Goal: Information Seeking & Learning: Learn about a topic

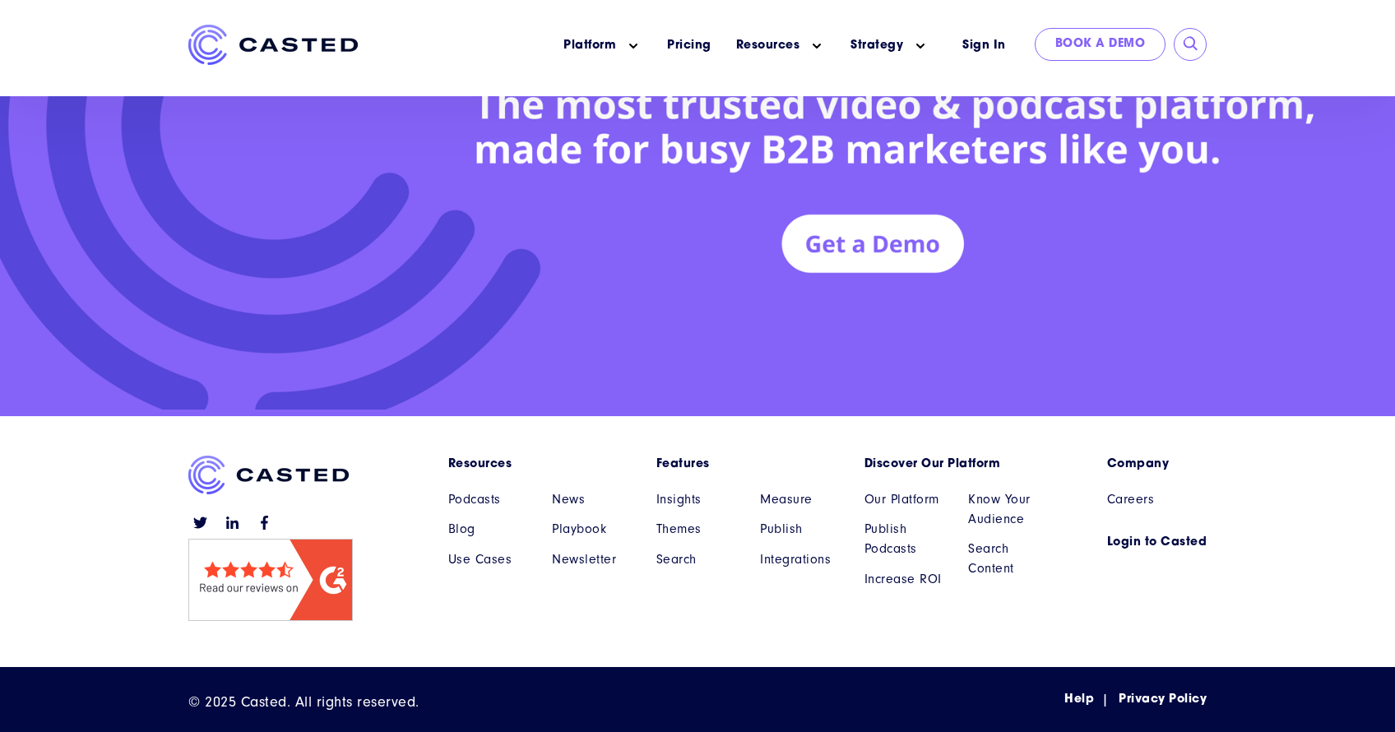
scroll to position [7499, 0]
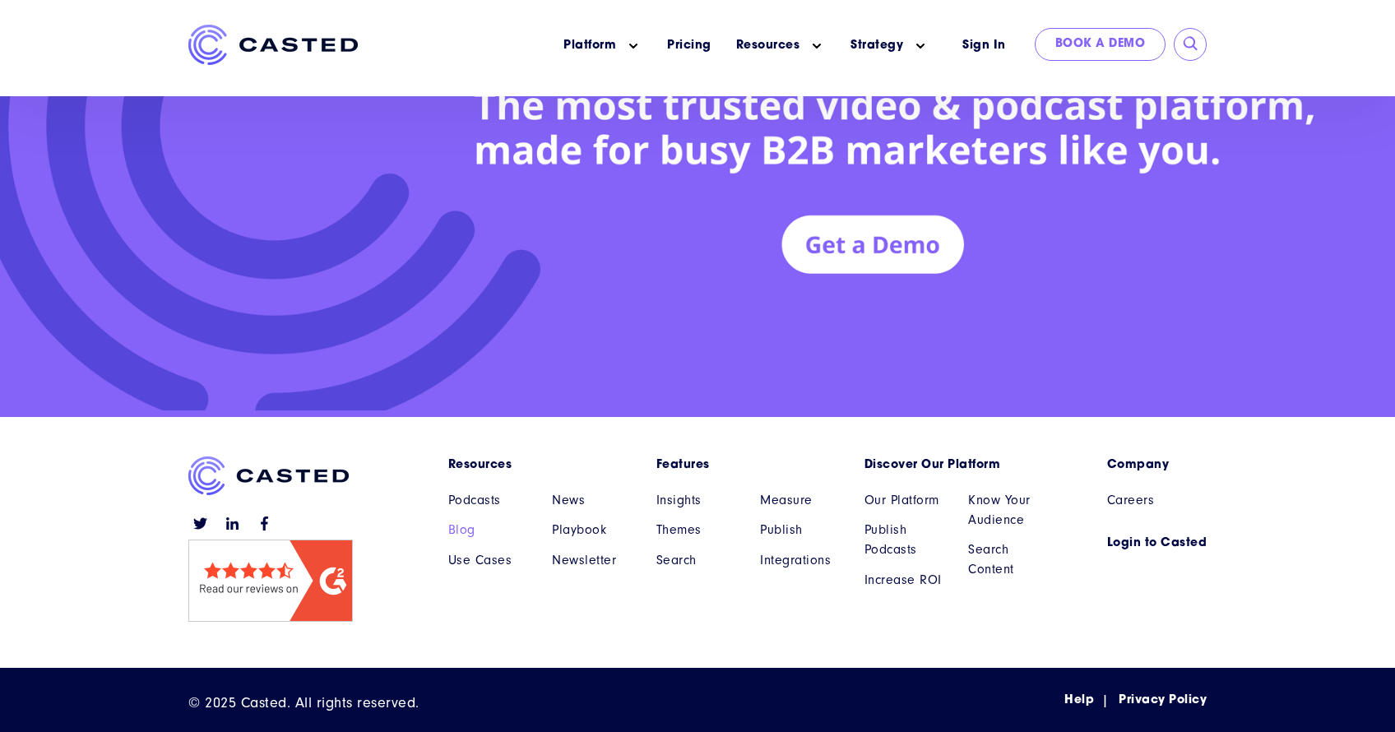
click at [463, 529] on link "Blog" at bounding box center [488, 530] width 80 height 20
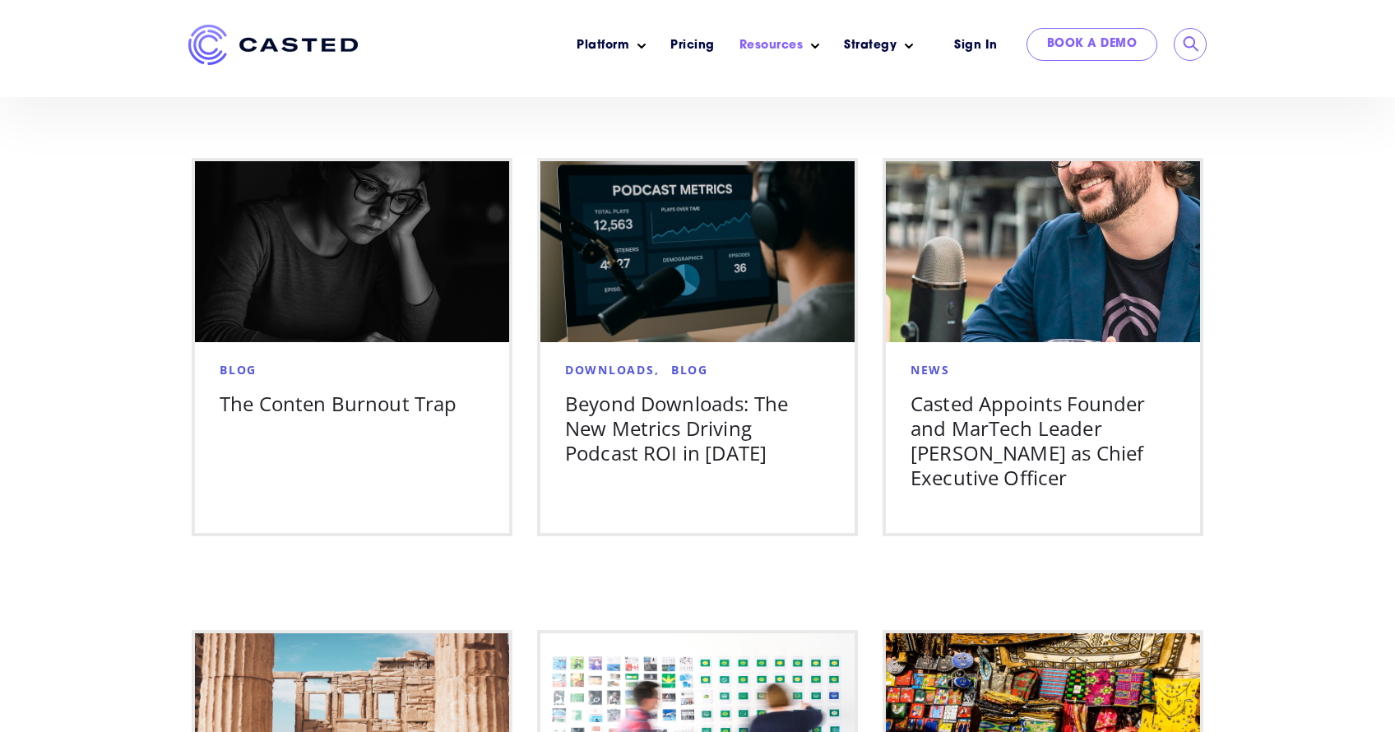
scroll to position [1002, 0]
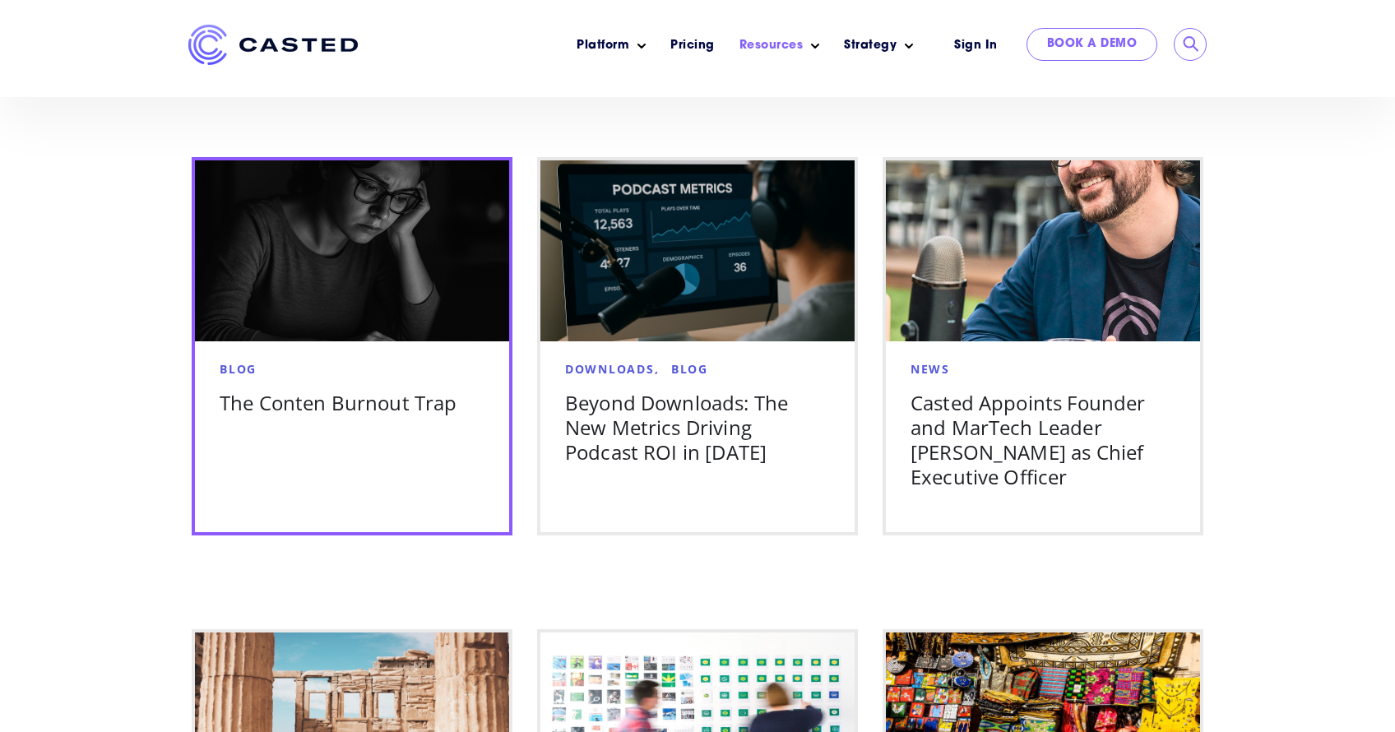
click at [305, 427] on div "Blog The Conten Burnout Trap" at bounding box center [352, 403] width 314 height 111
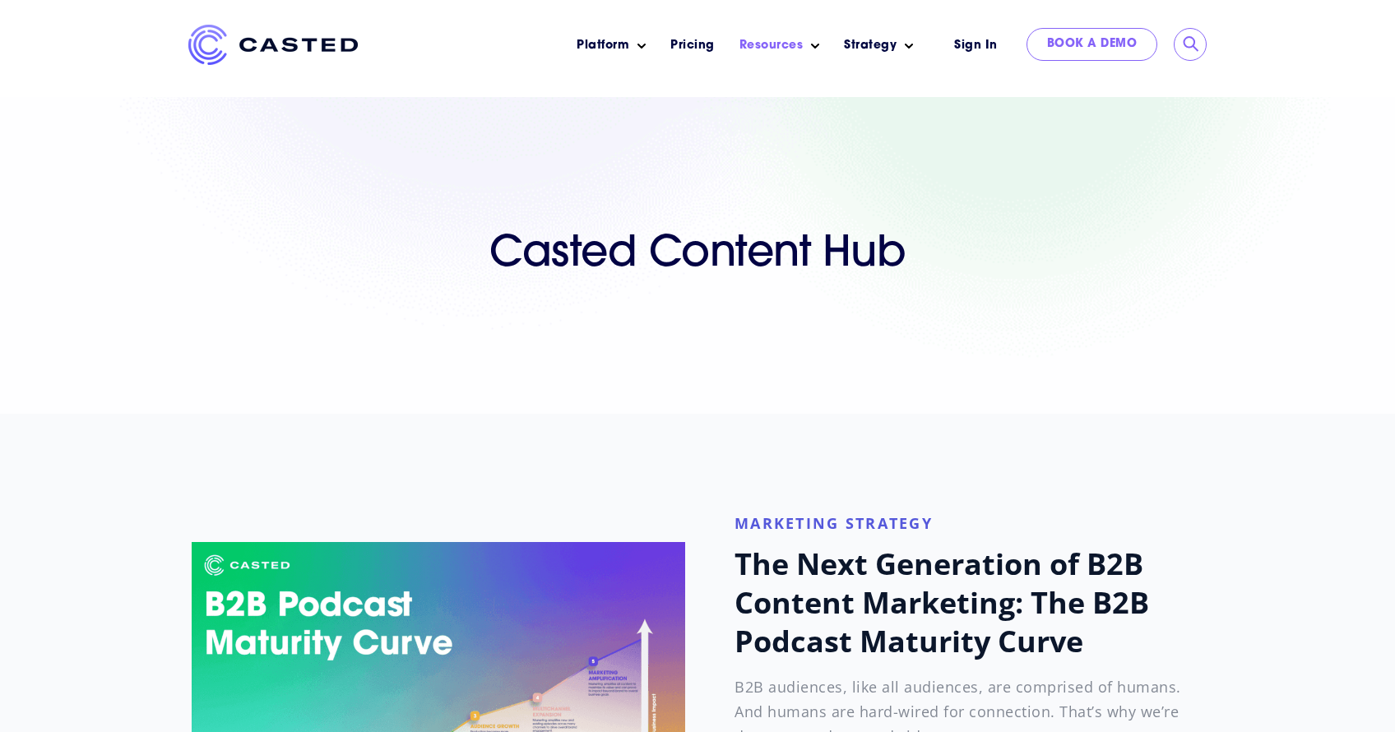
click at [210, 39] on img at bounding box center [272, 45] width 169 height 40
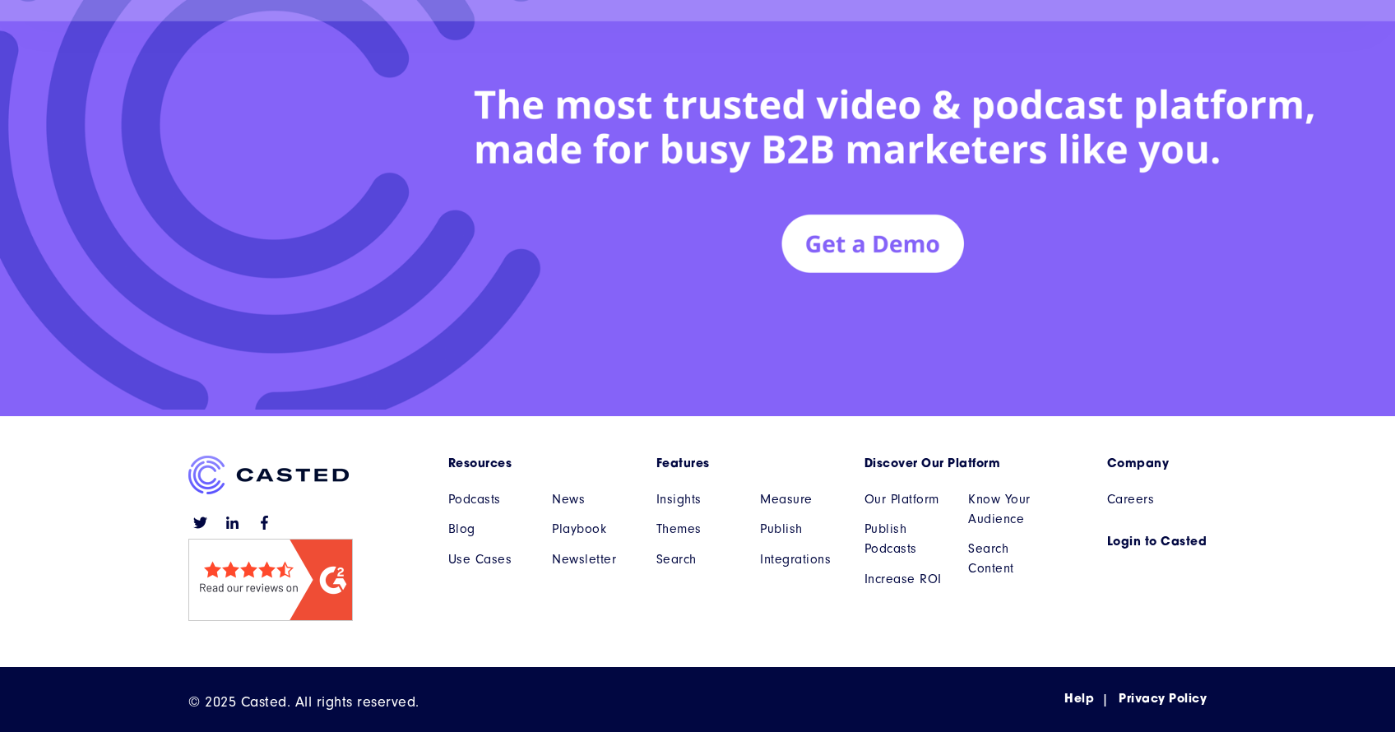
scroll to position [7499, 0]
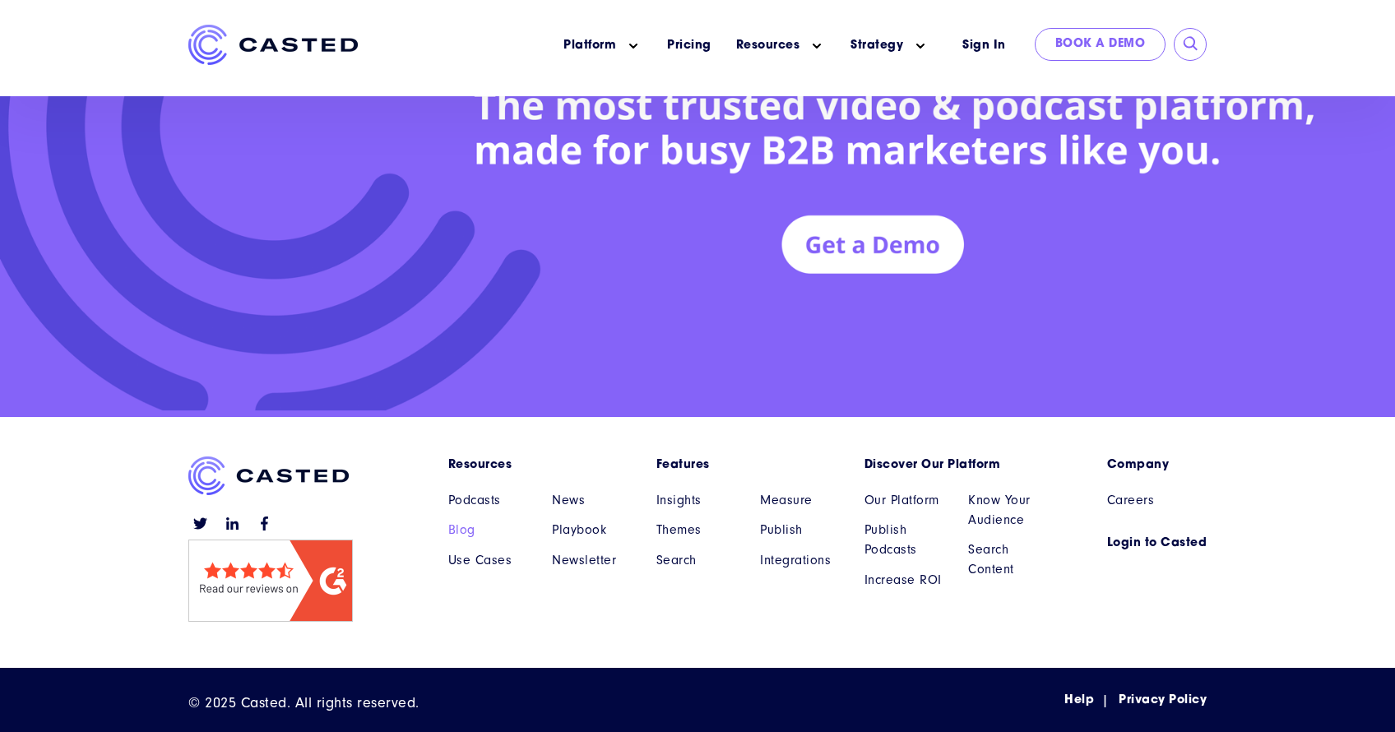
click at [454, 530] on link "Blog" at bounding box center [488, 530] width 80 height 20
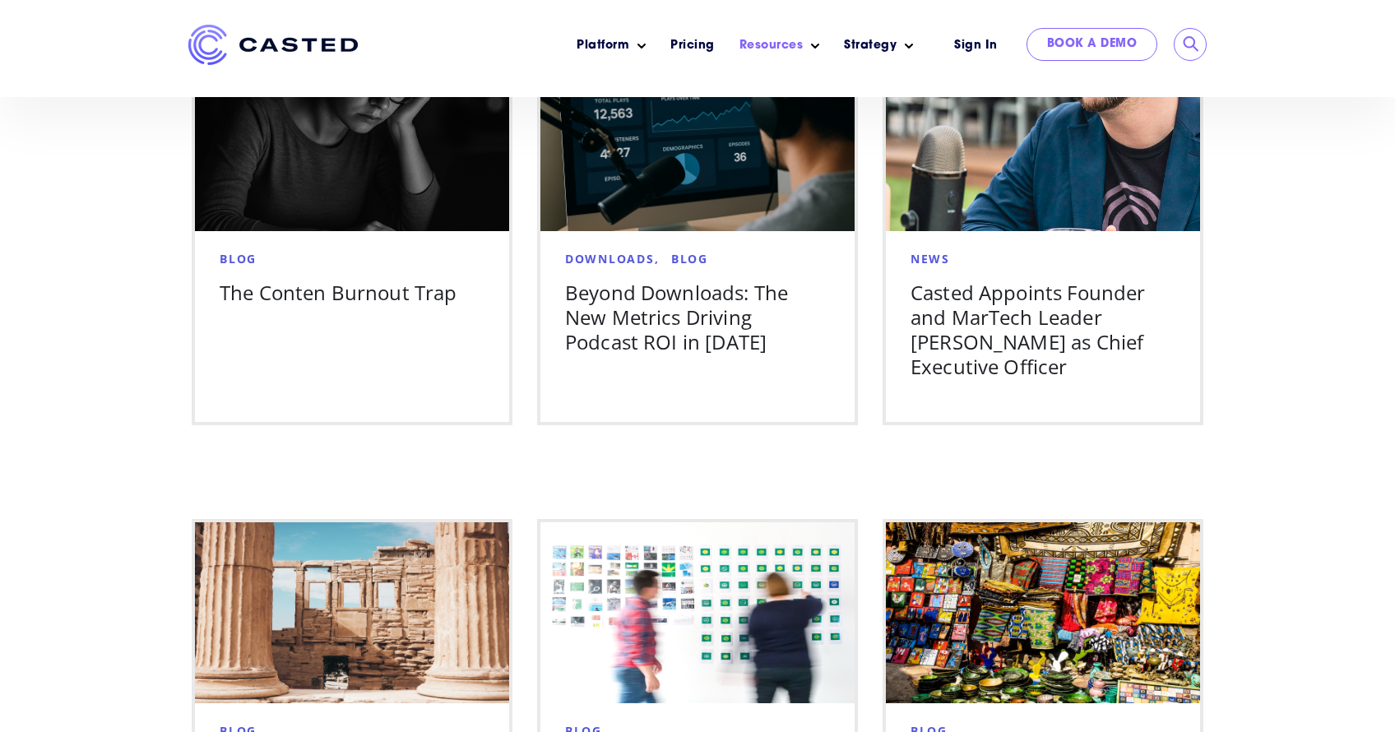
scroll to position [1113, 0]
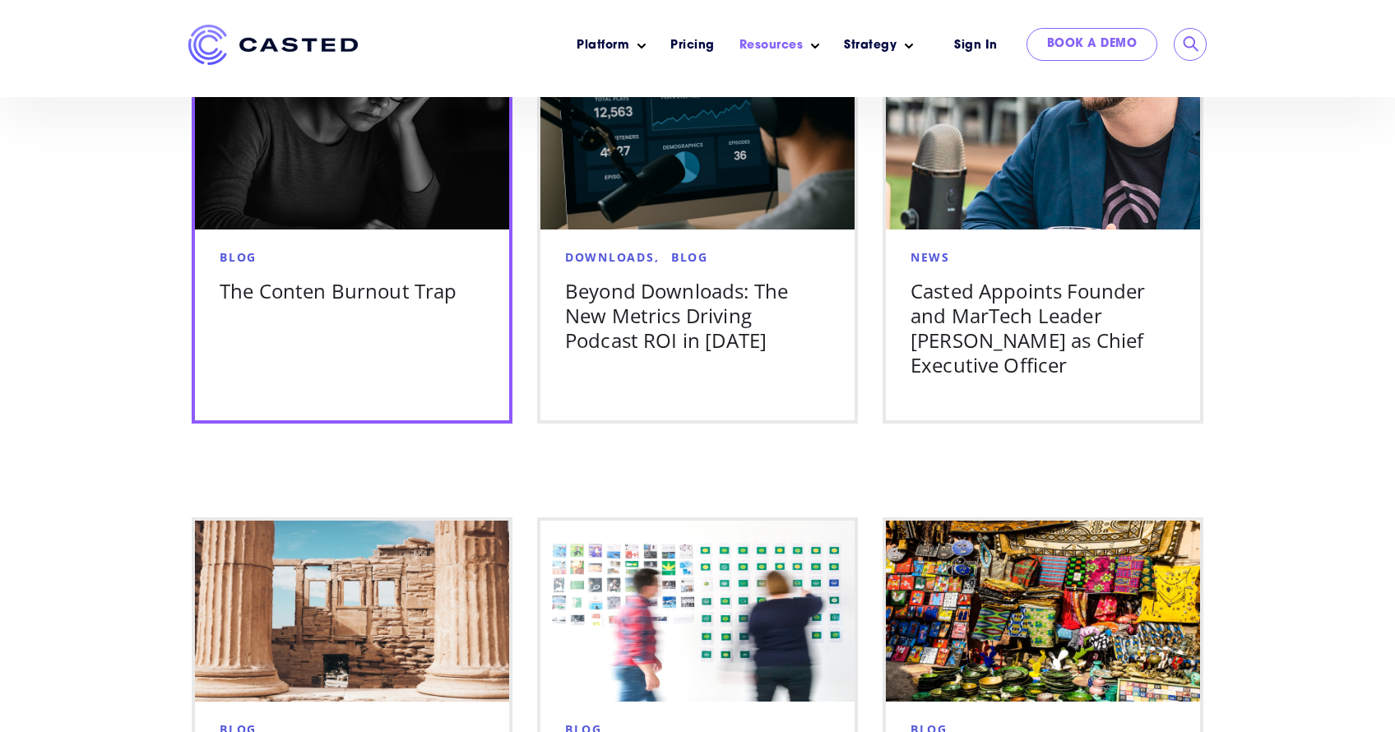
click at [354, 246] on div "Blog" at bounding box center [352, 257] width 265 height 22
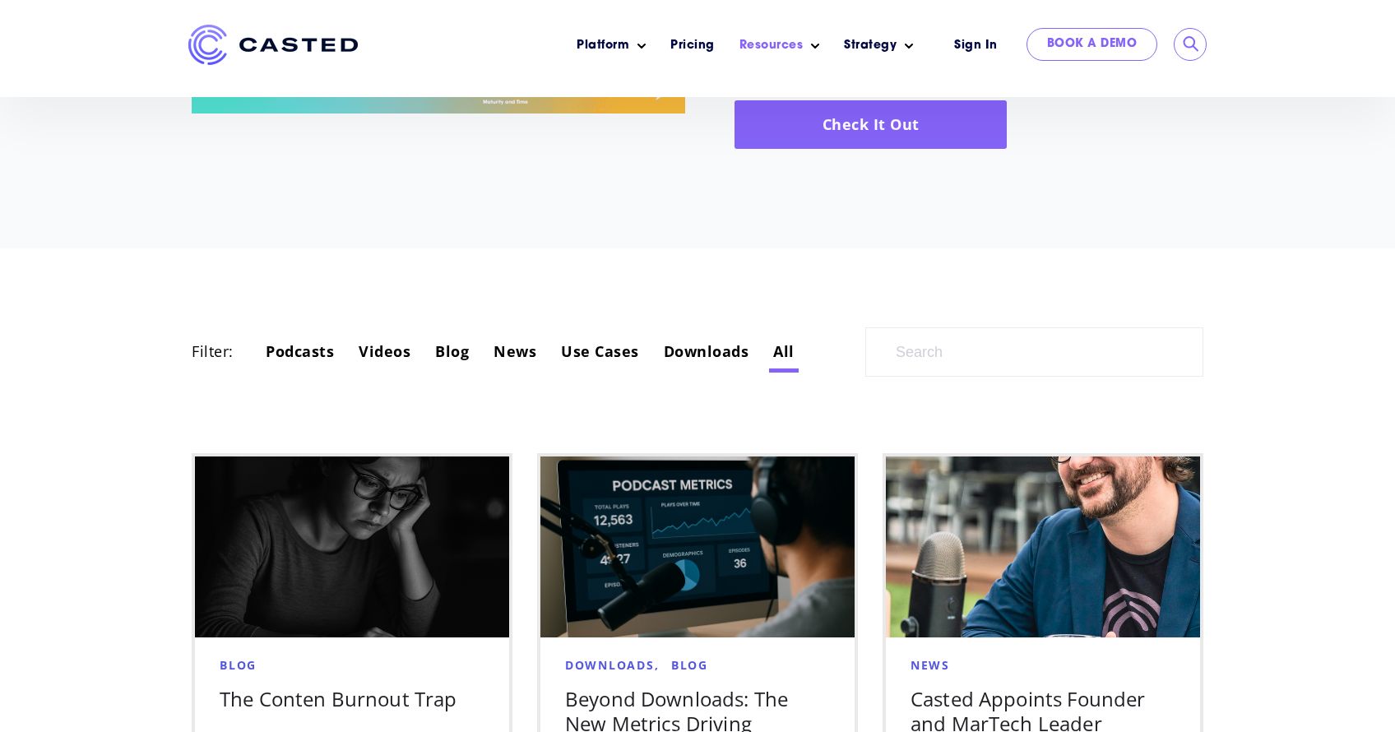
scroll to position [706, 0]
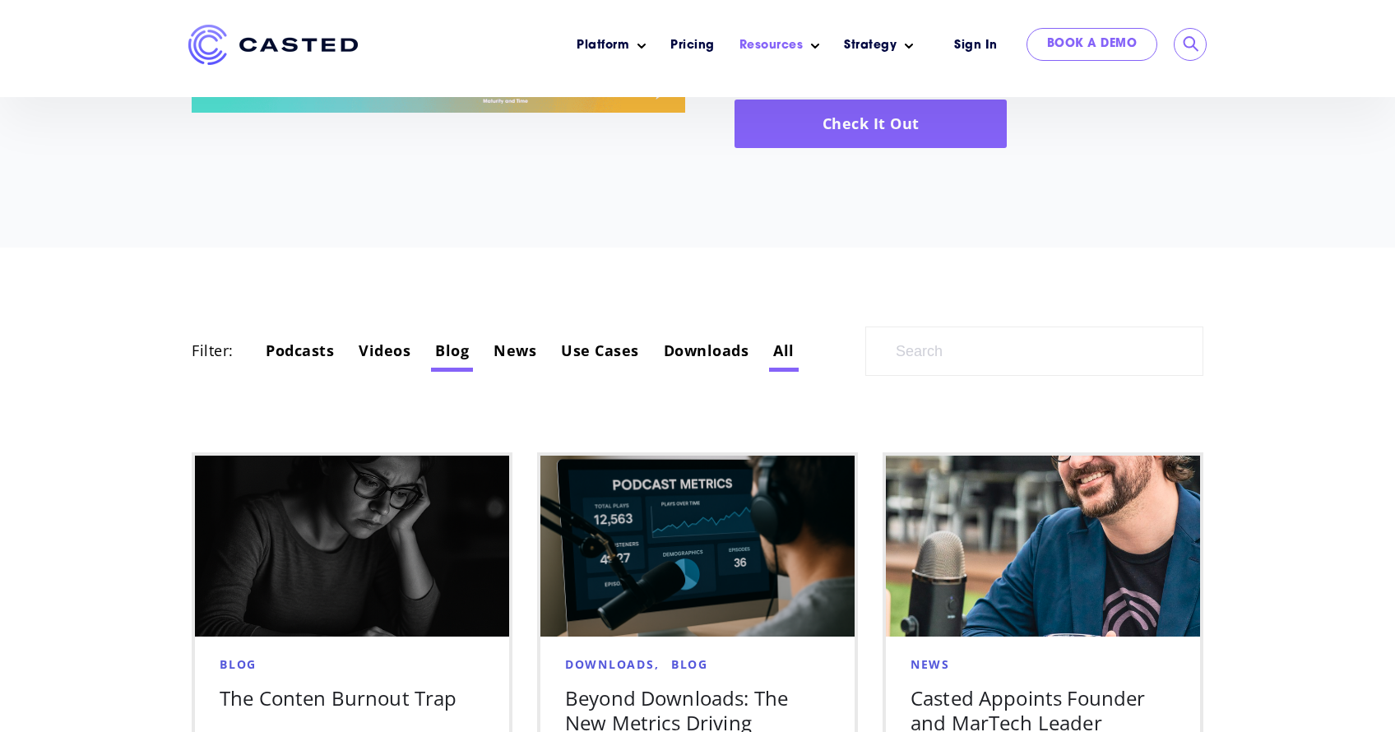
click at [451, 345] on link "Blog" at bounding box center [452, 350] width 34 height 20
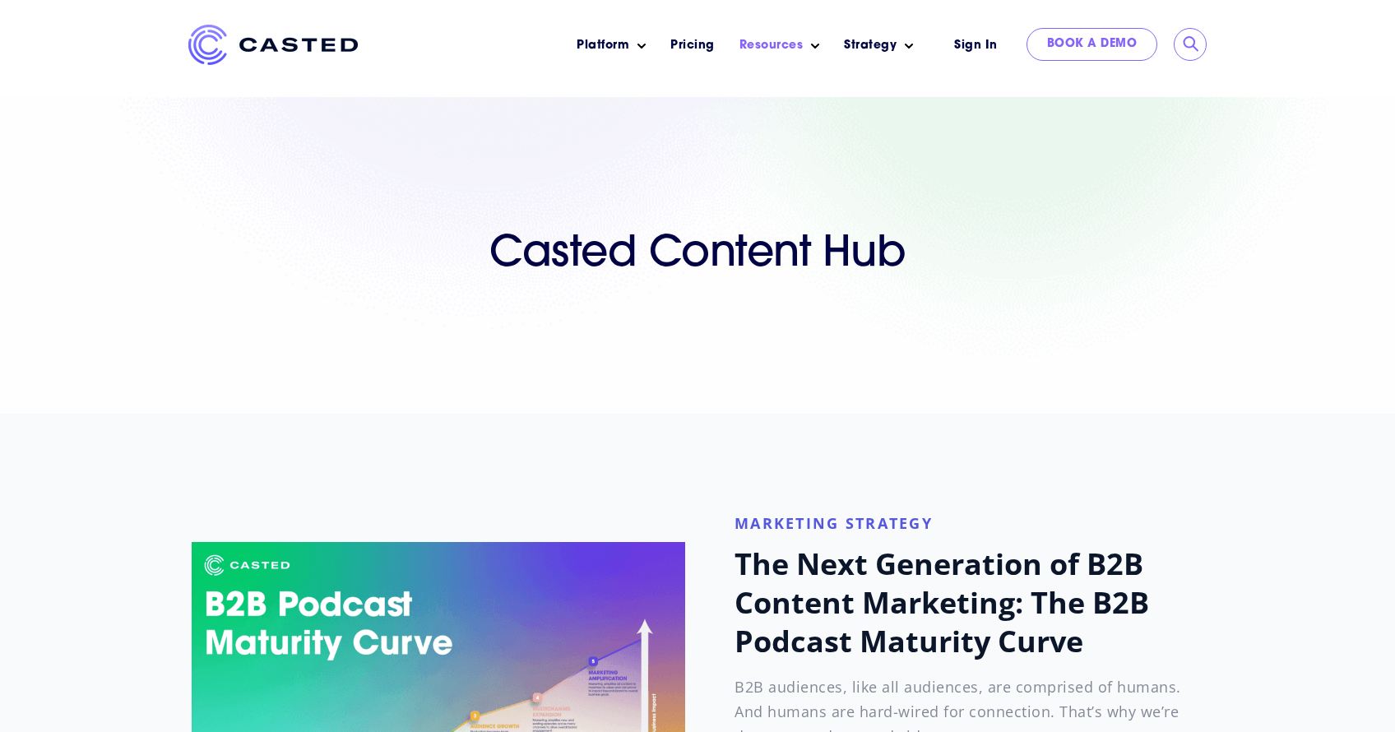
click at [205, 35] on img at bounding box center [272, 45] width 169 height 40
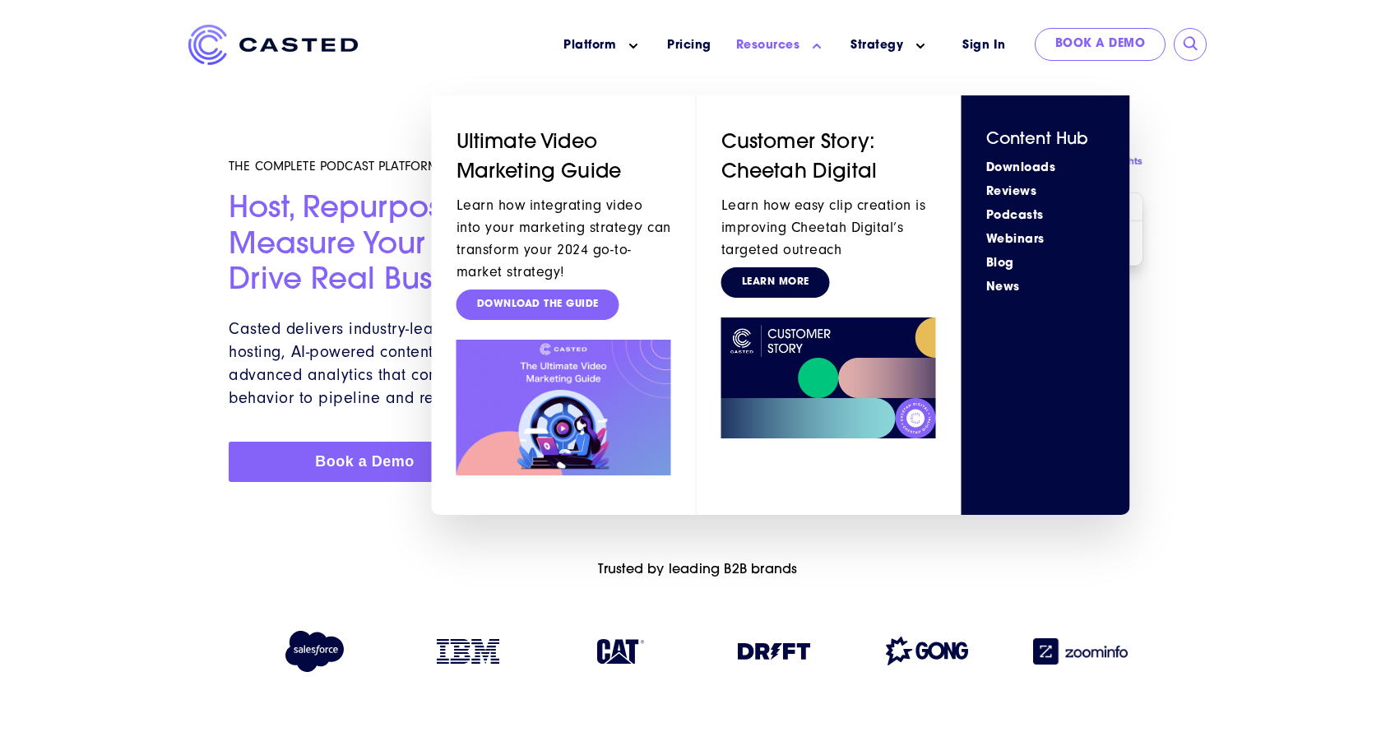
click at [787, 273] on link "Learn More" at bounding box center [775, 282] width 109 height 30
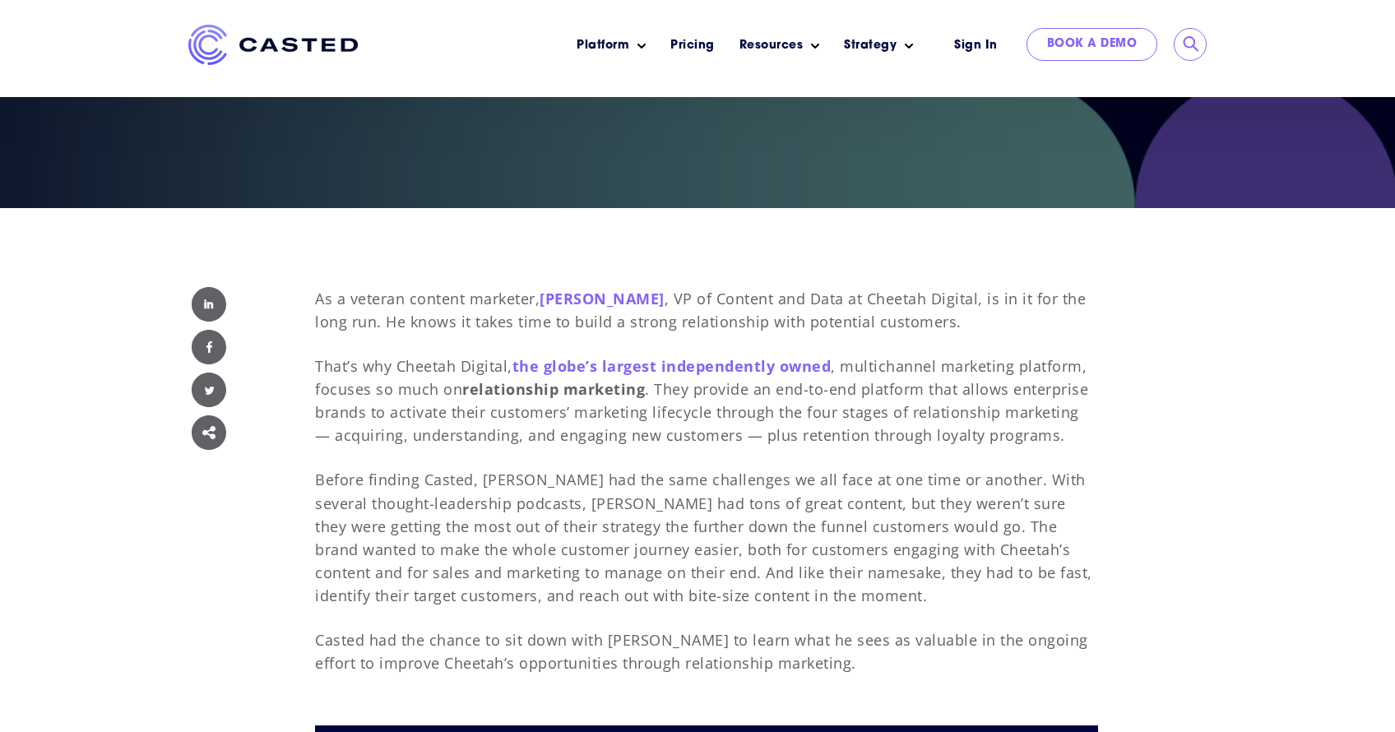
scroll to position [423, 0]
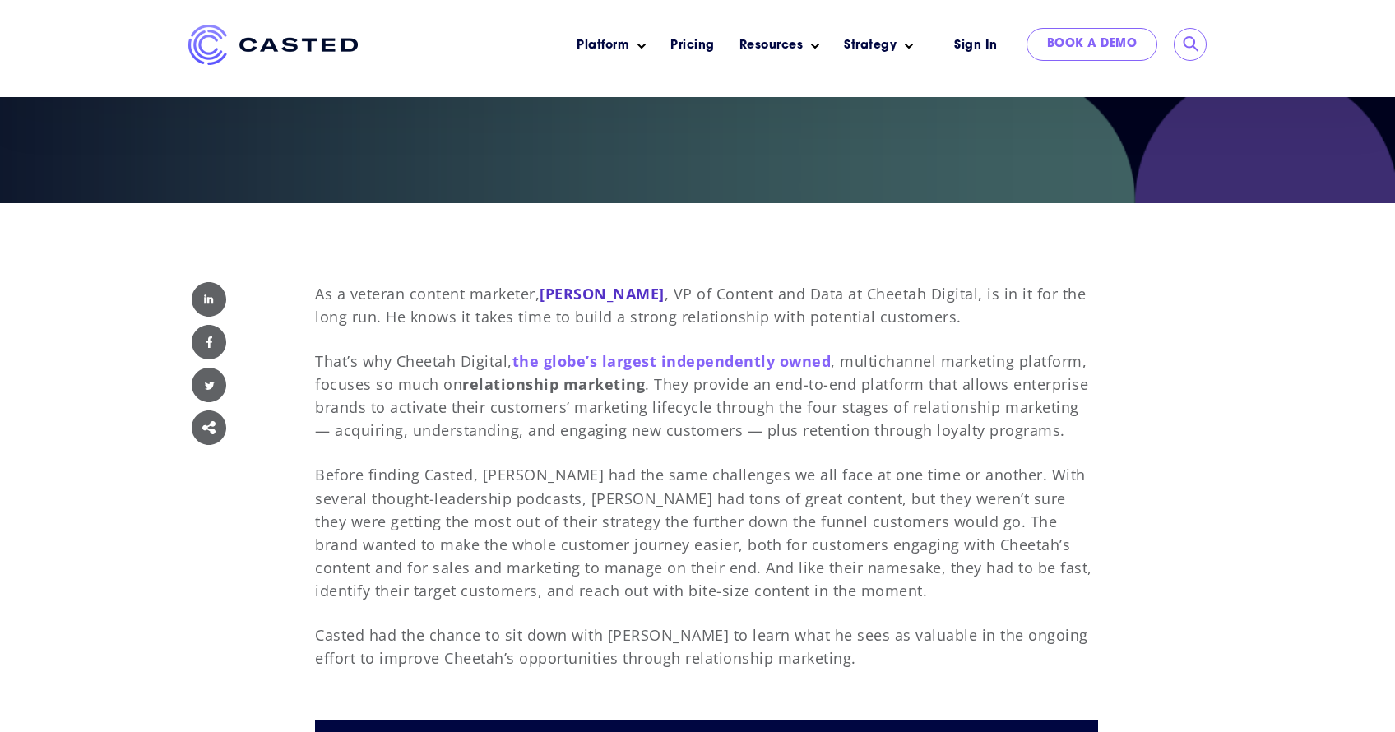
click at [609, 298] on span "[PERSON_NAME]" at bounding box center [601, 294] width 125 height 20
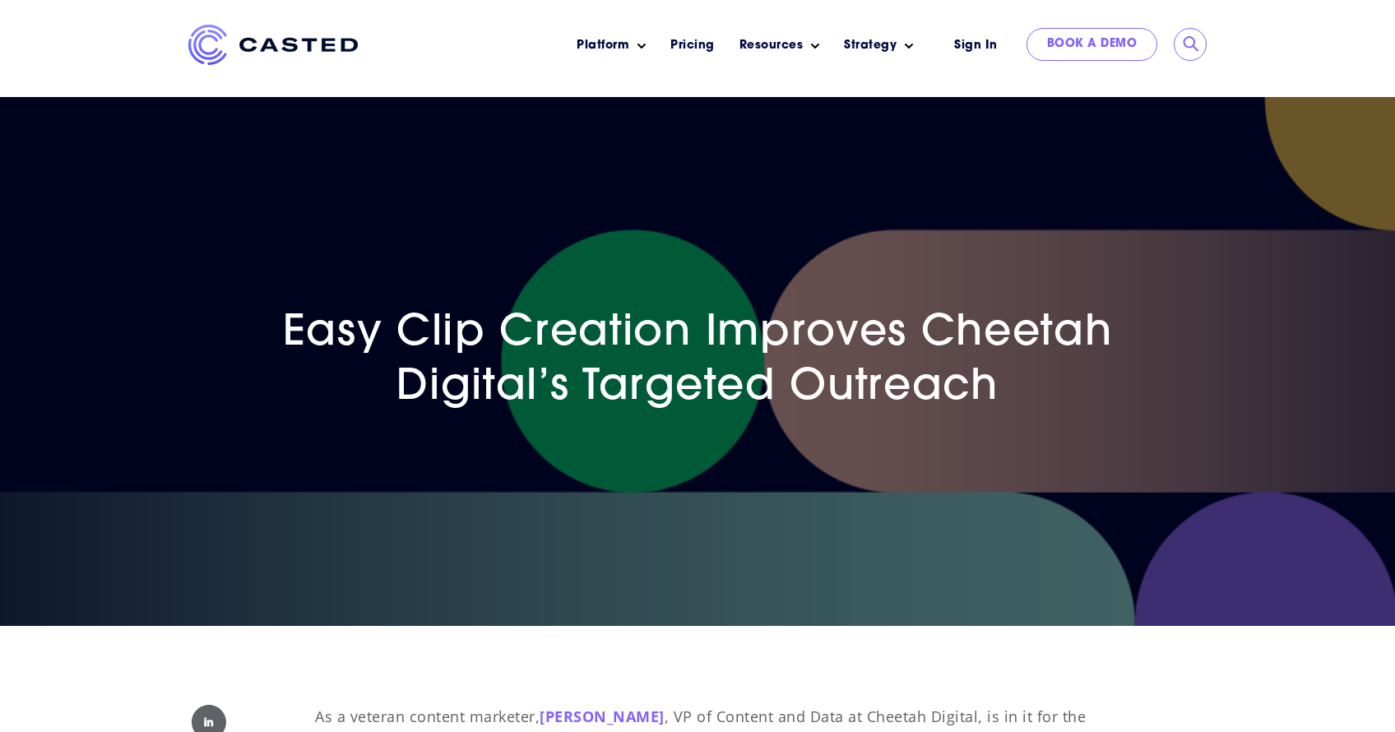
scroll to position [0, 0]
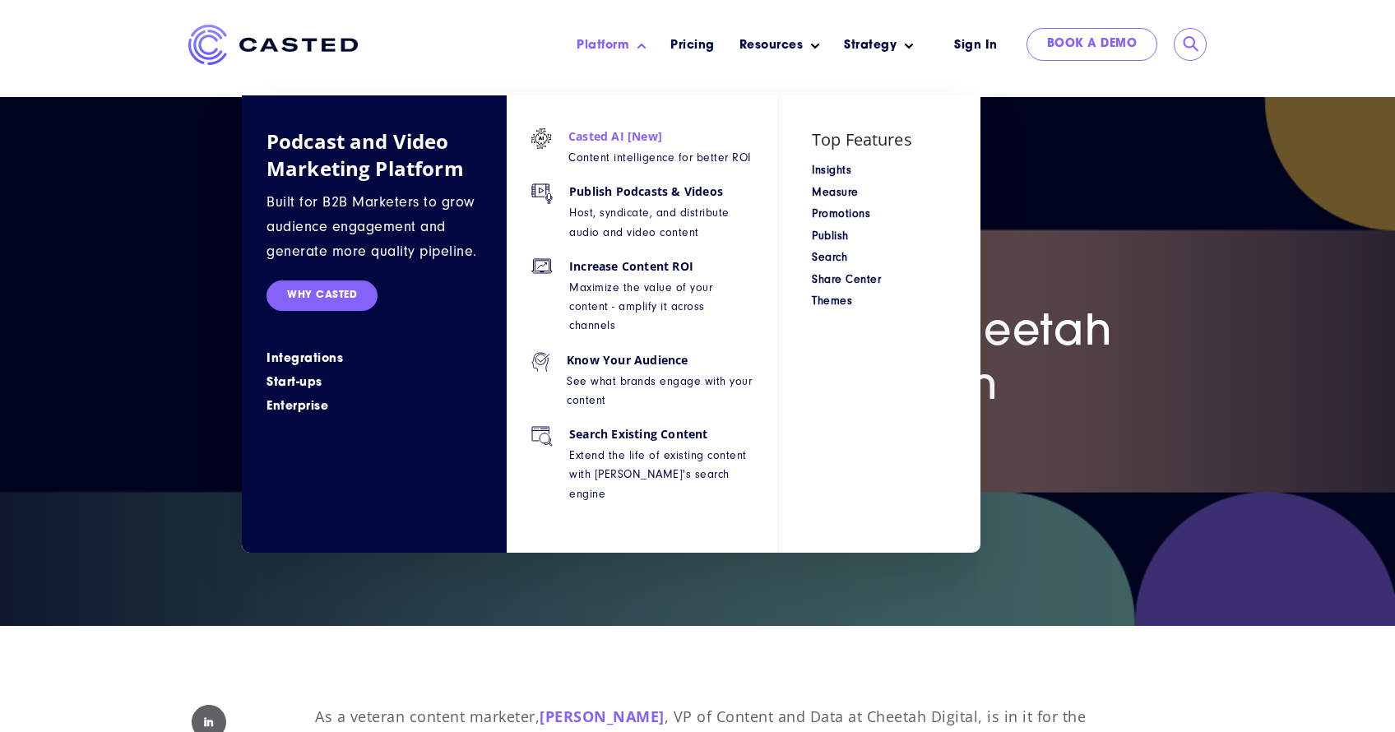
click at [586, 146] on span "Casted AI [New] Content intelligence for better ROI" at bounding box center [659, 155] width 183 height 55
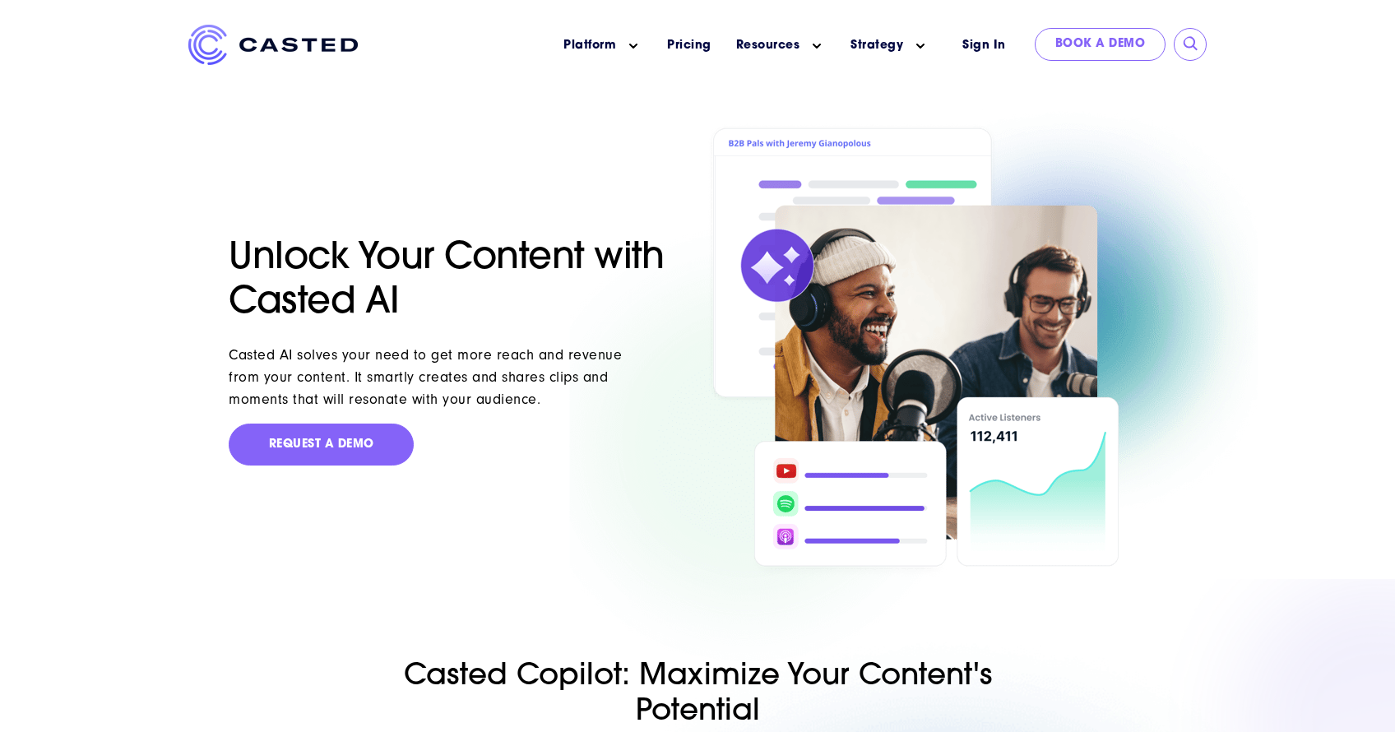
click at [245, 42] on img at bounding box center [272, 45] width 169 height 40
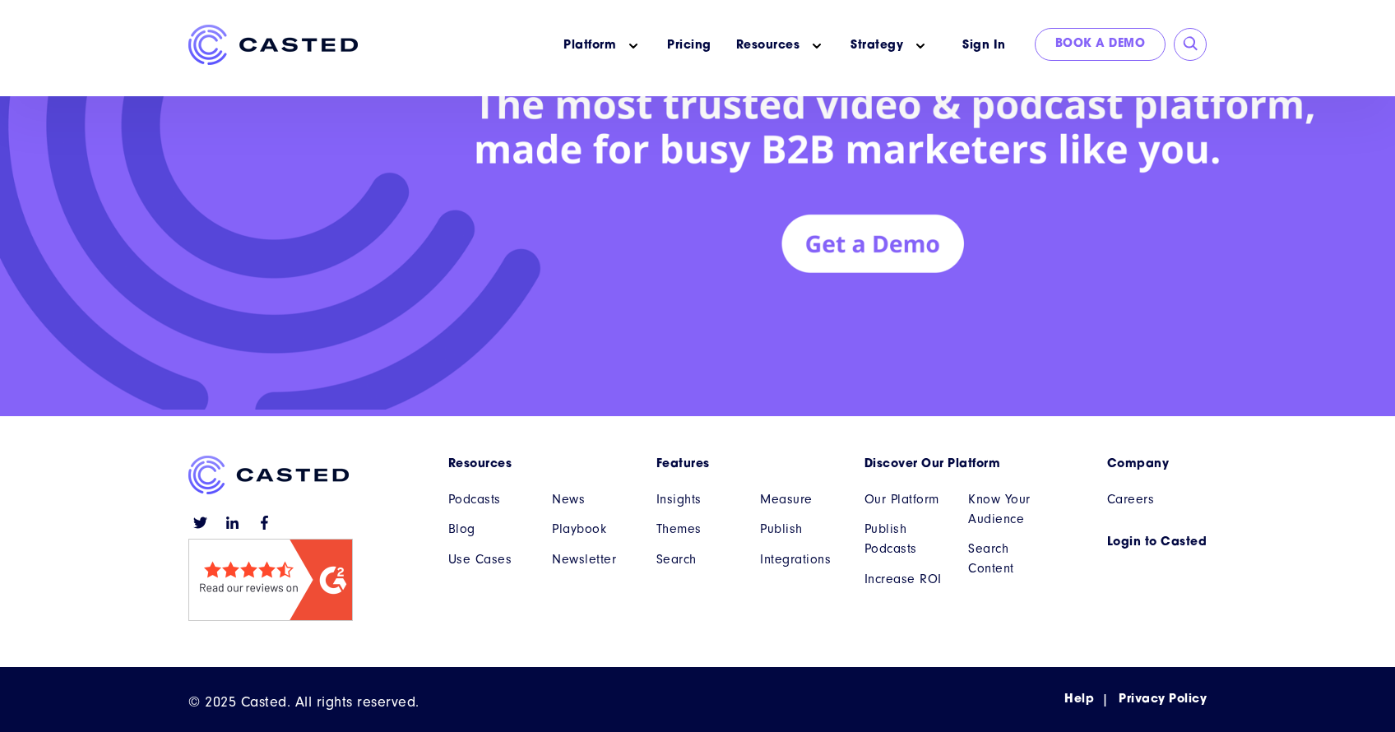
scroll to position [7499, 0]
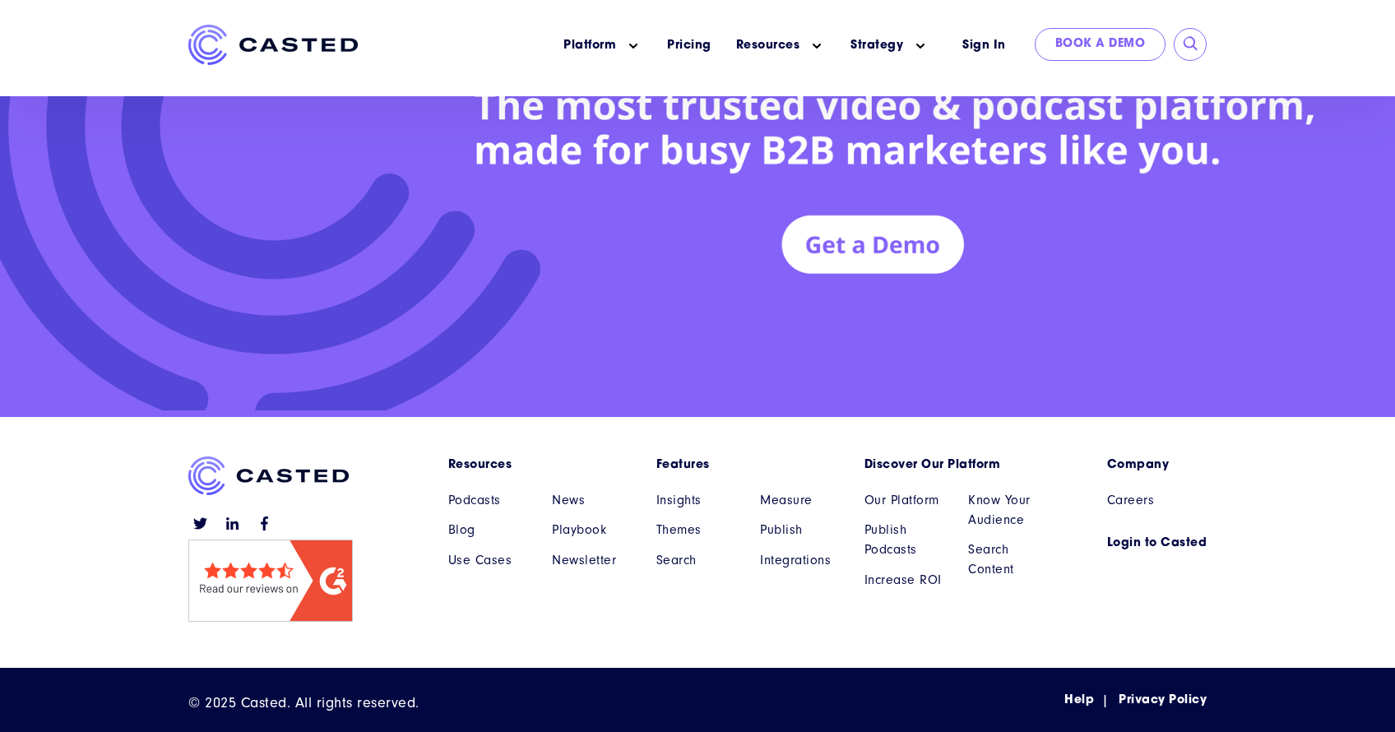
click at [262, 590] on img at bounding box center [270, 580] width 164 height 82
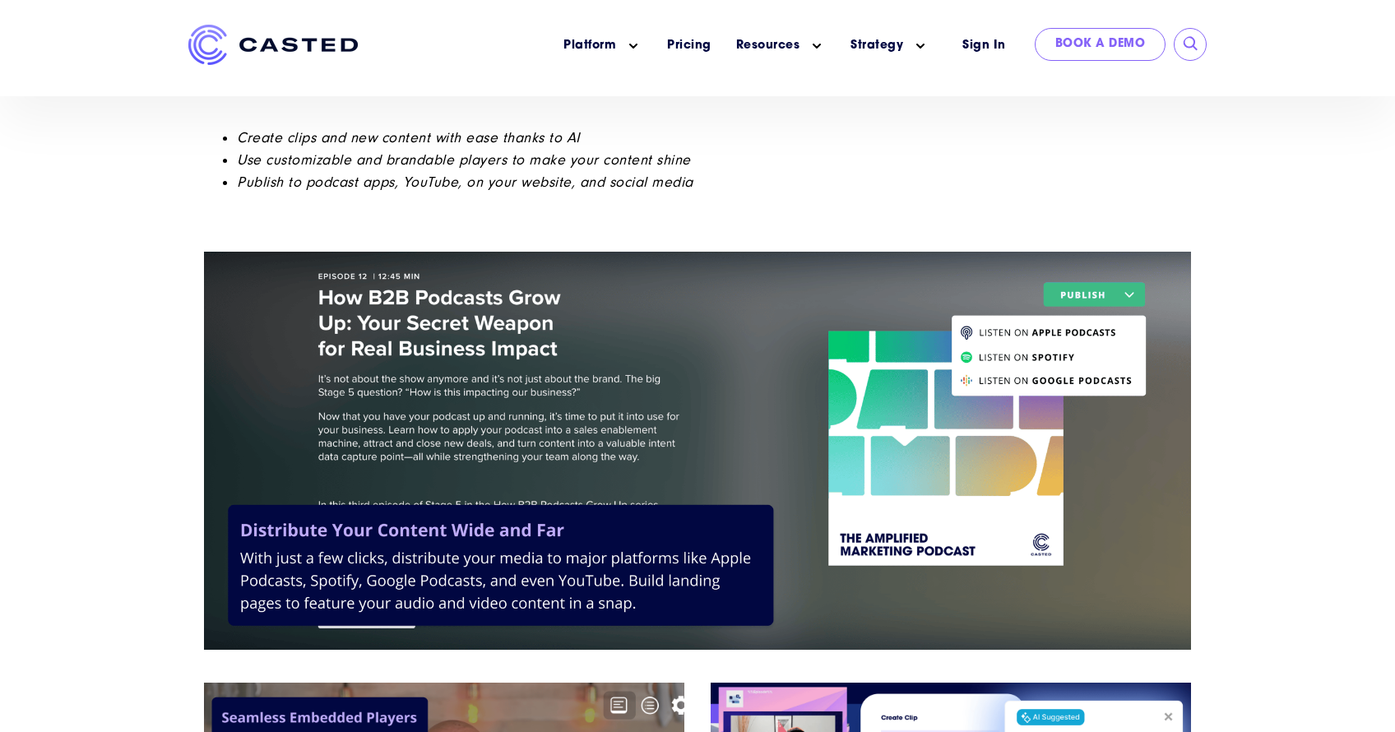
scroll to position [3237, 0]
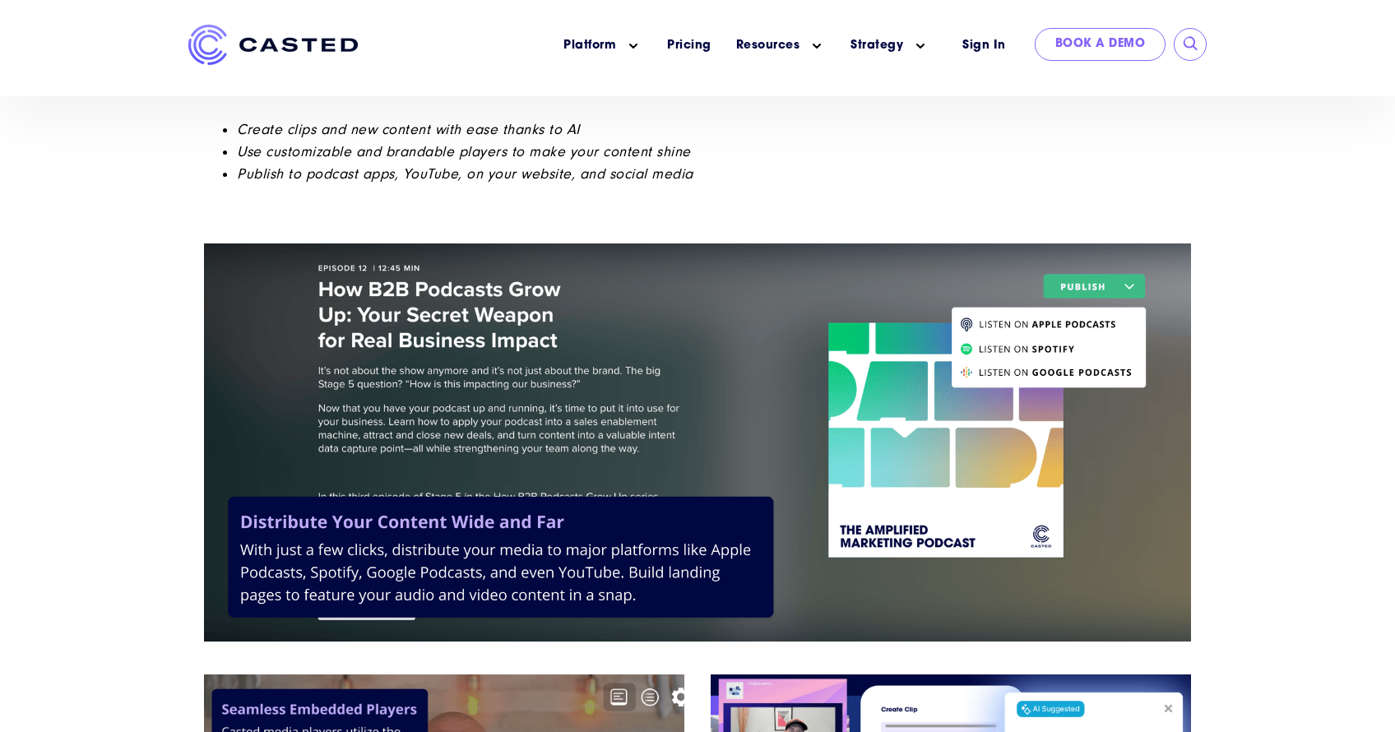
click at [270, 46] on img at bounding box center [272, 45] width 169 height 40
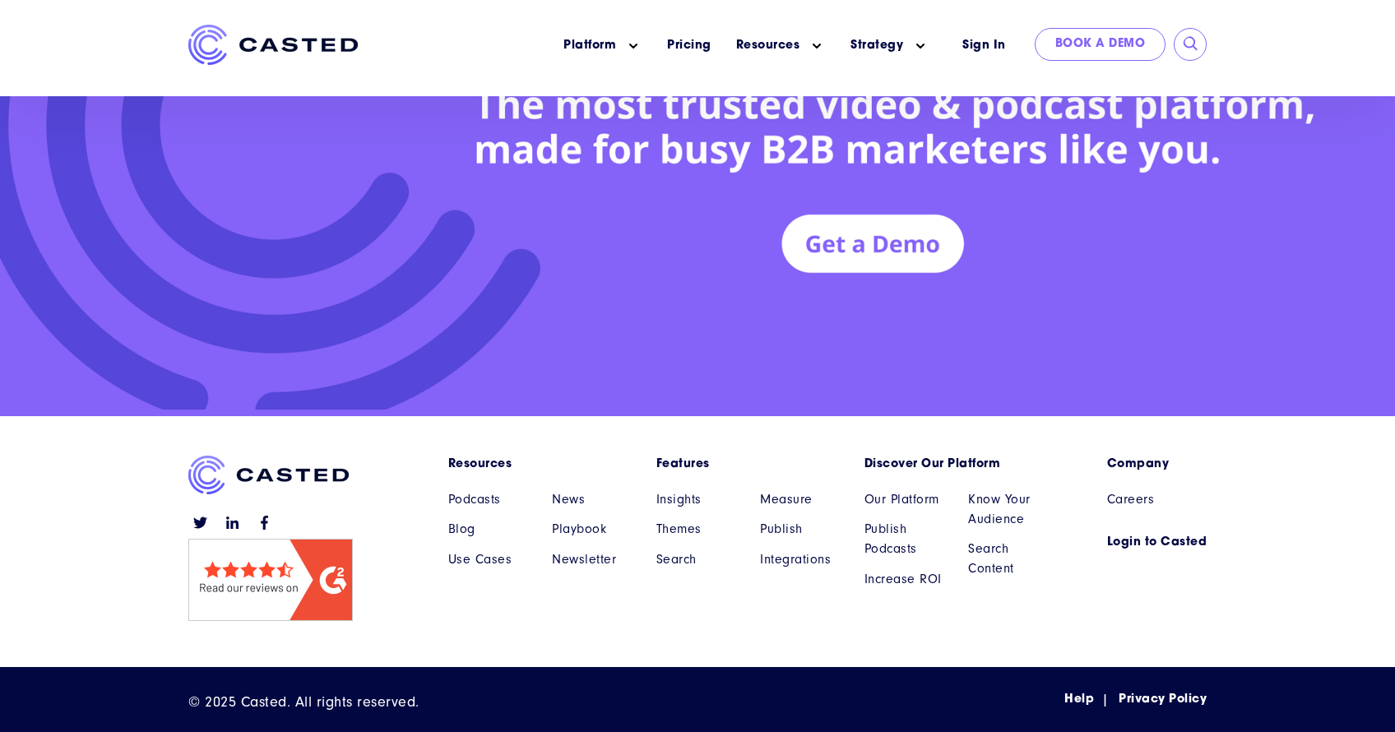
scroll to position [7499, 0]
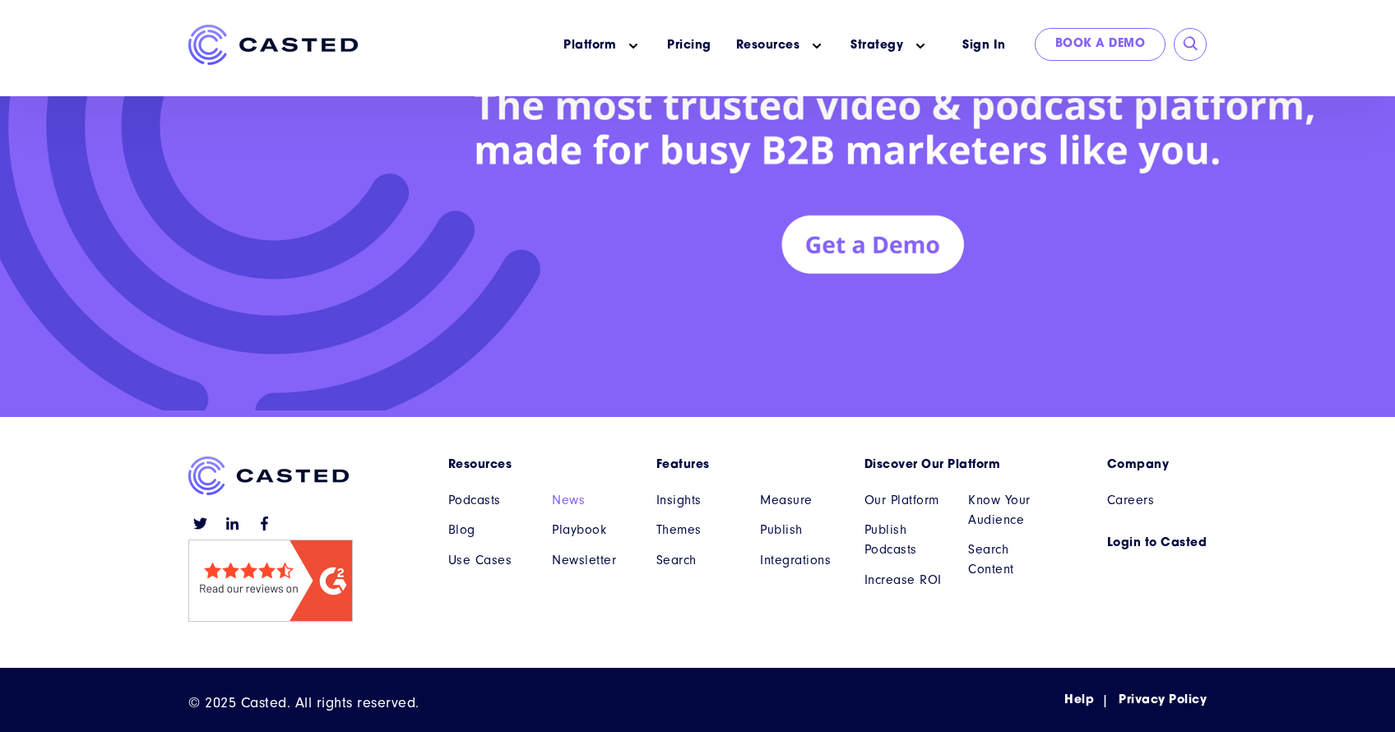
click at [577, 494] on link "News" at bounding box center [592, 500] width 80 height 20
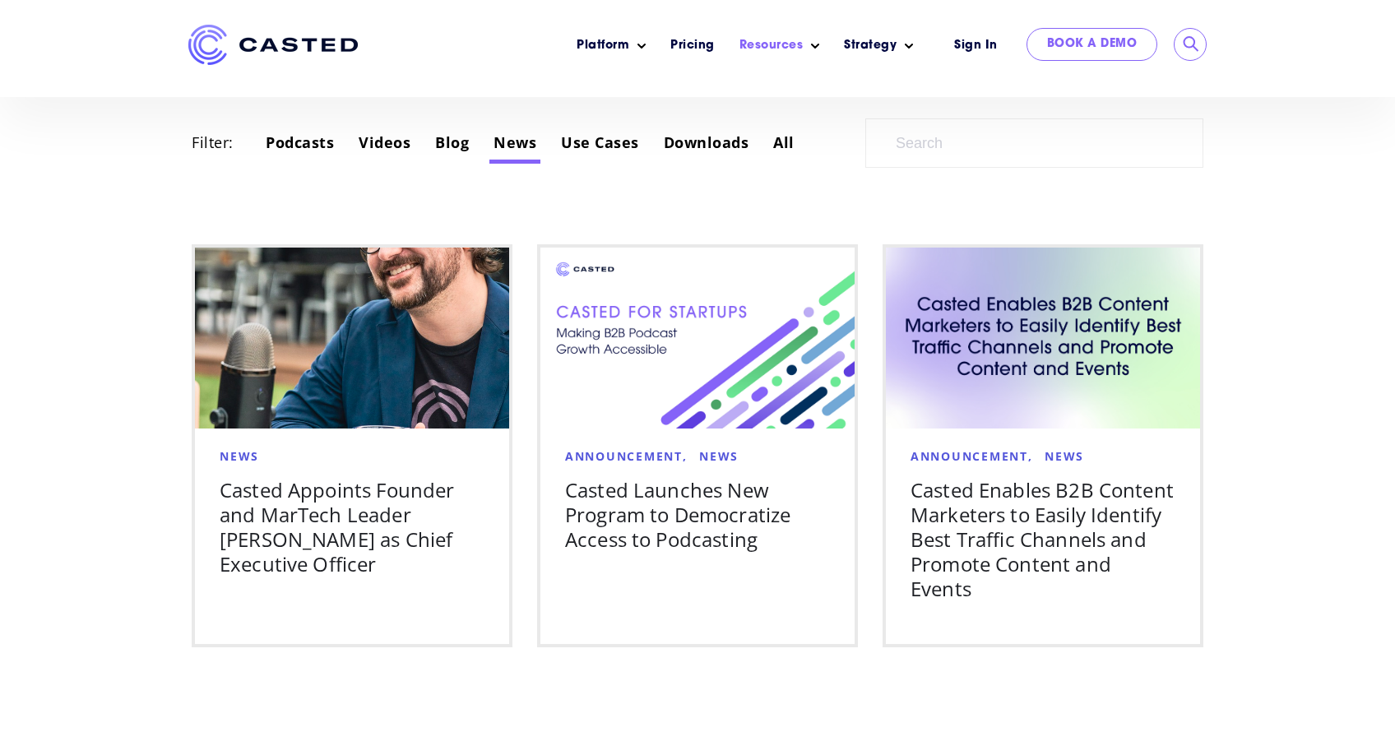
scroll to position [916, 0]
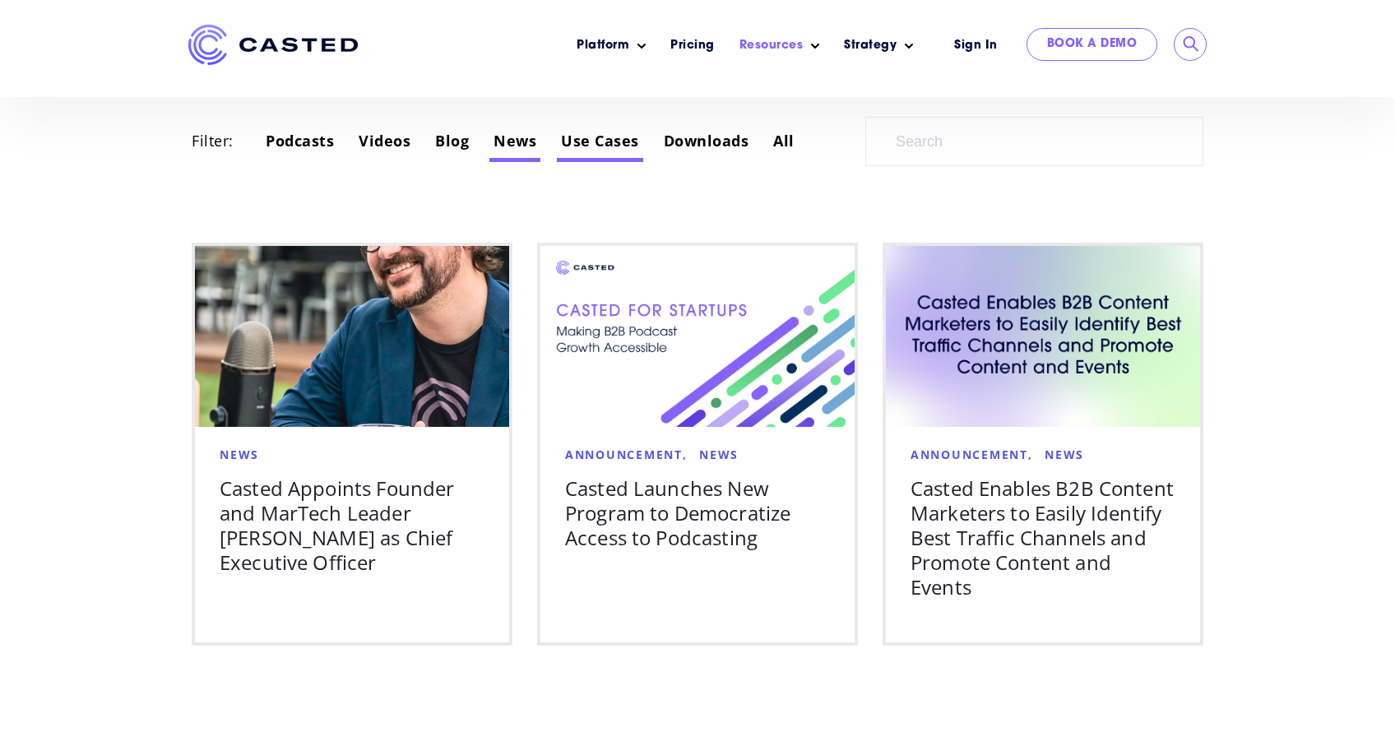
click at [592, 144] on link "Use Cases" at bounding box center [600, 141] width 78 height 20
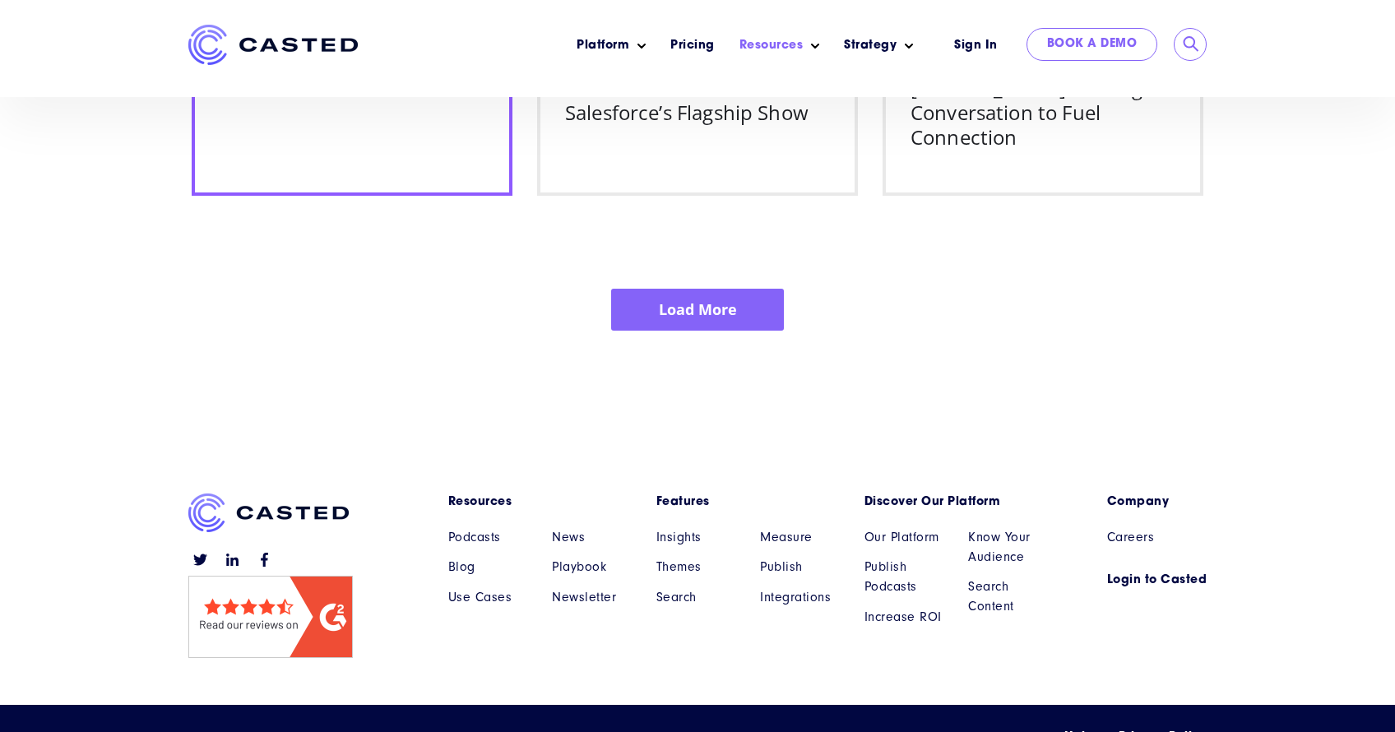
scroll to position [3232, 0]
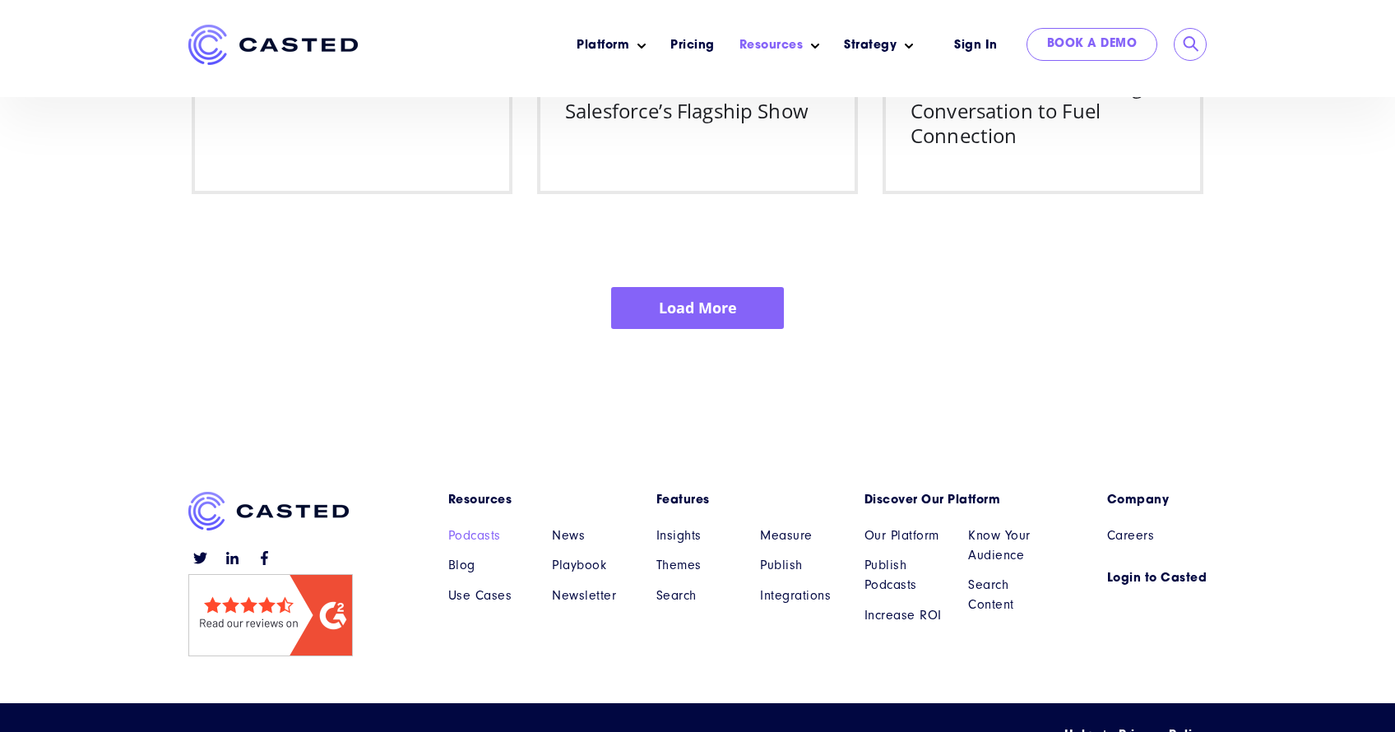
click at [479, 525] on link "Podcasts" at bounding box center [488, 535] width 80 height 20
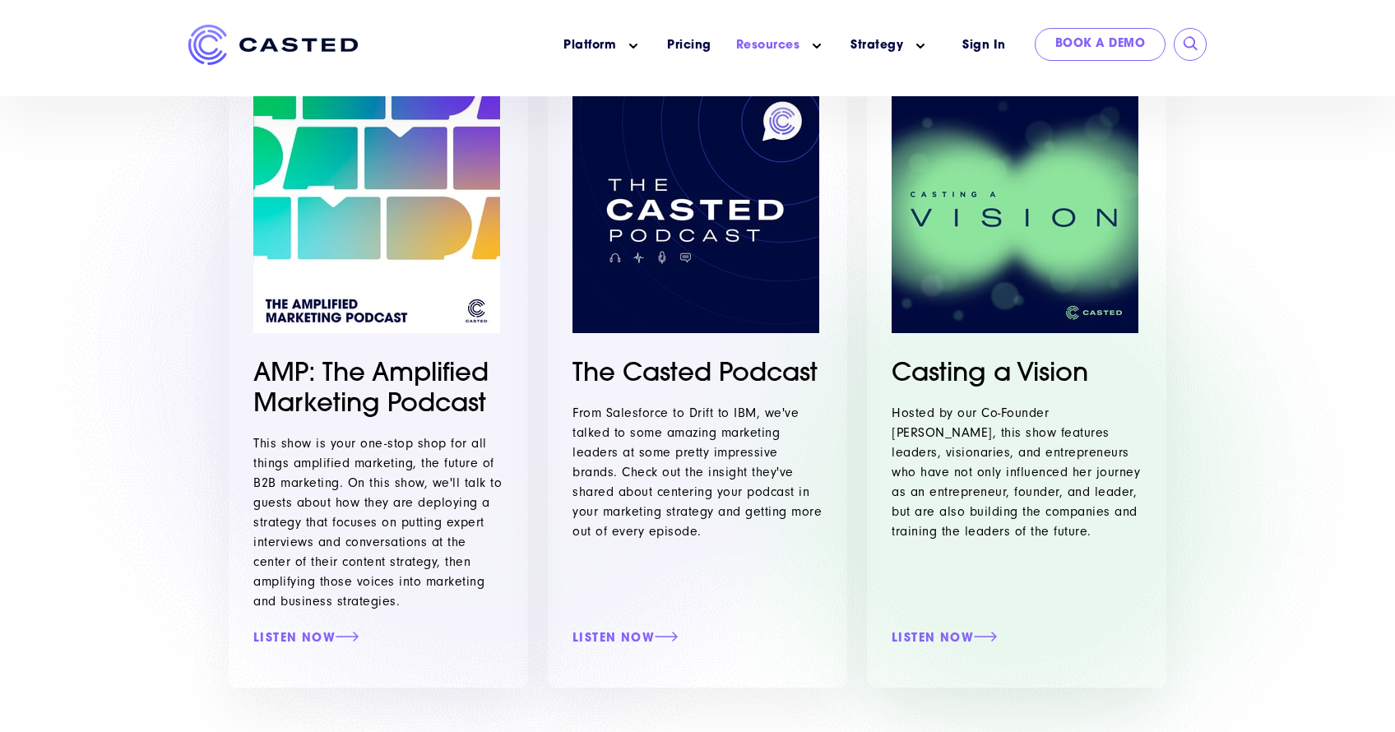
scroll to position [379, 0]
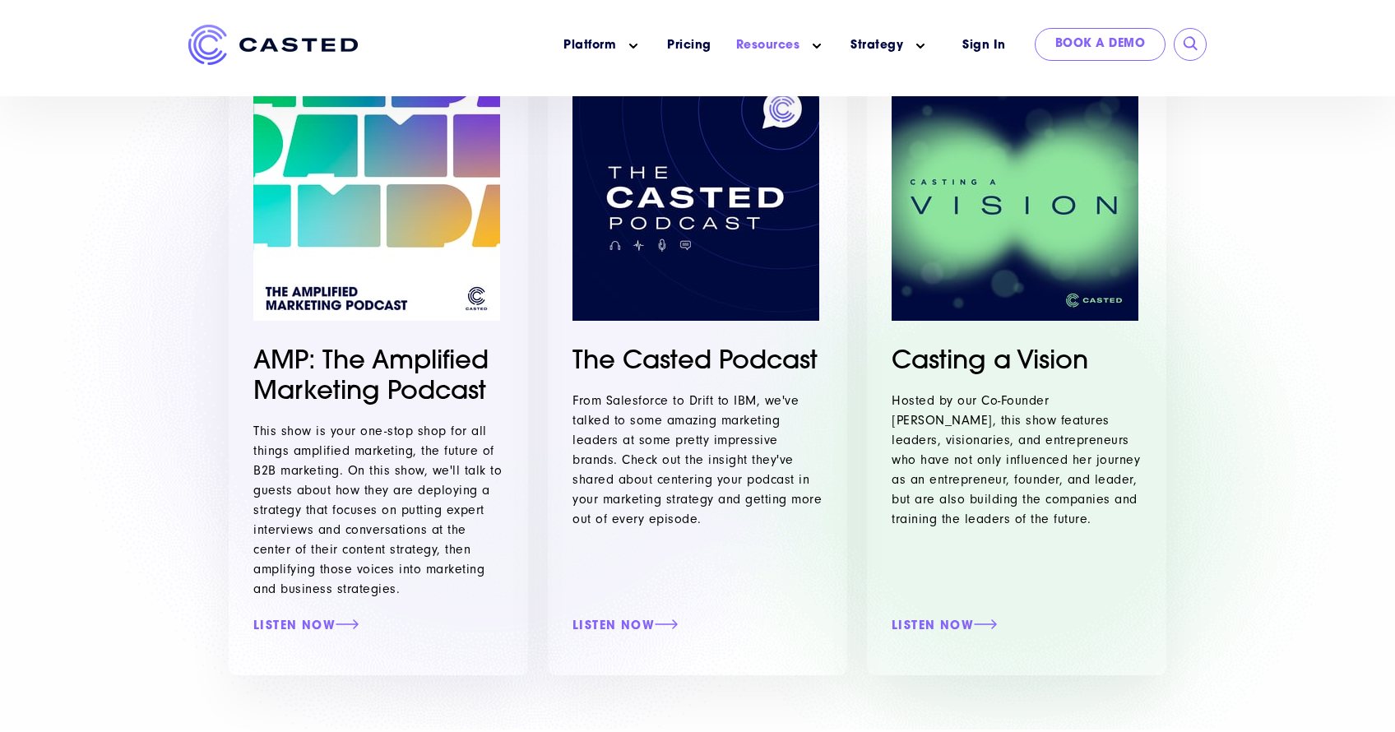
click at [317, 215] on img at bounding box center [376, 197] width 247 height 247
click at [271, 627] on link "Listen Now" at bounding box center [378, 626] width 250 height 15
click at [614, 629] on link "Listen Now" at bounding box center [697, 626] width 250 height 15
click at [1017, 247] on img at bounding box center [1014, 197] width 247 height 247
click at [944, 624] on link "Listen Now" at bounding box center [1016, 626] width 250 height 15
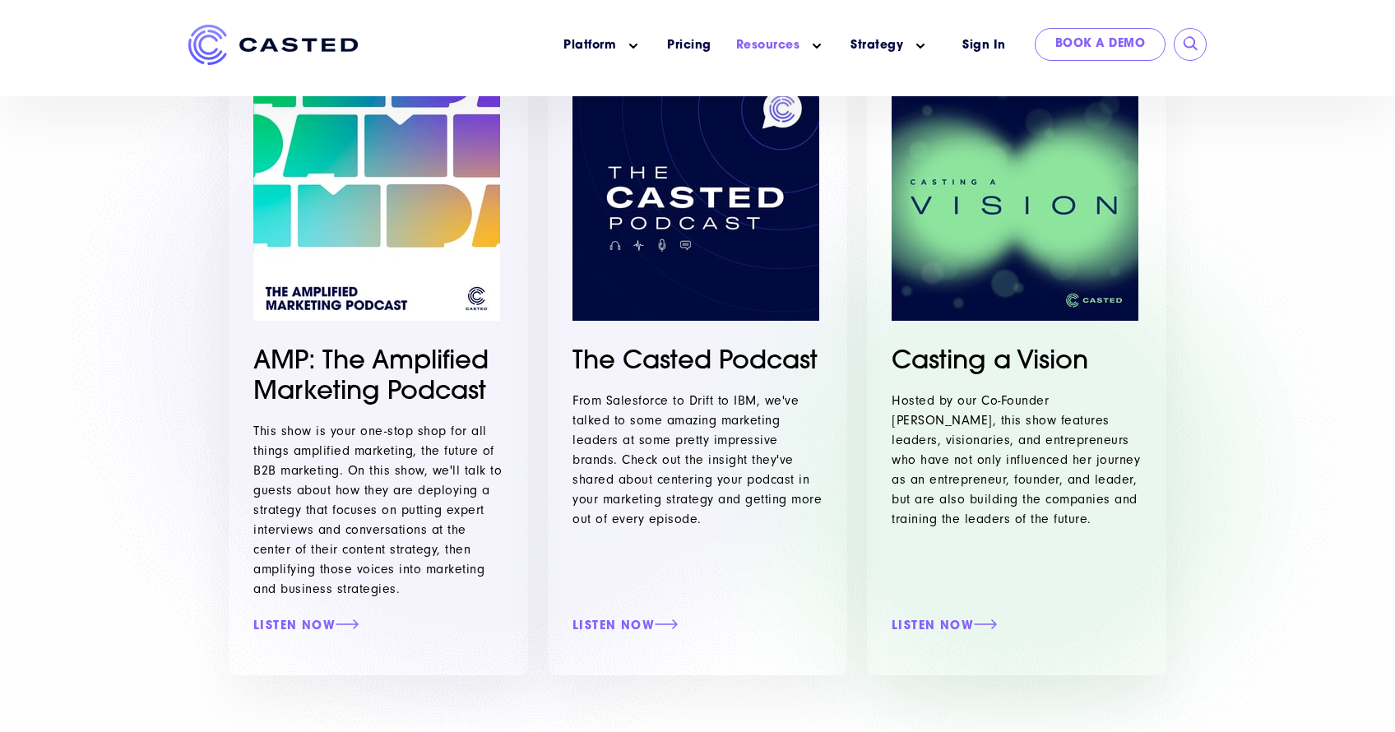
click at [206, 39] on img at bounding box center [272, 45] width 169 height 40
